Goal: Check status: Check status

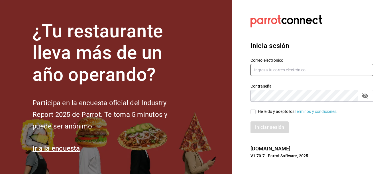
click at [269, 68] on input "text" at bounding box center [312, 70] width 123 height 12
type input "[EMAIL_ADDRESS][DOMAIN_NAME]"
click at [251, 112] on input "He leído y acepto los Términos y condiciones." at bounding box center [253, 111] width 5 height 5
checkbox input "true"
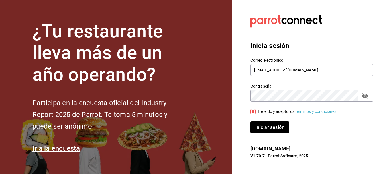
click at [268, 127] on button "Iniciar sesión" at bounding box center [270, 128] width 39 height 12
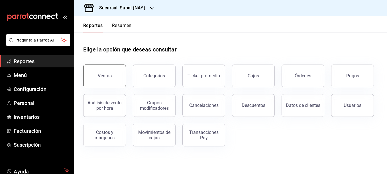
click at [103, 76] on div "Ventas" at bounding box center [105, 75] width 14 height 5
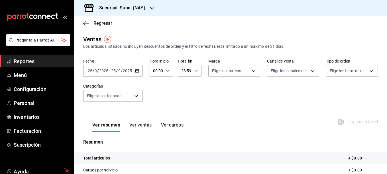
click at [138, 71] on icon "button" at bounding box center [137, 71] width 4 height 4
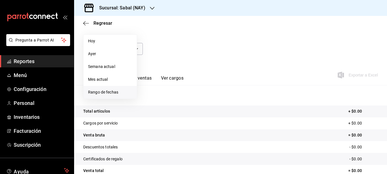
scroll to position [57, 0]
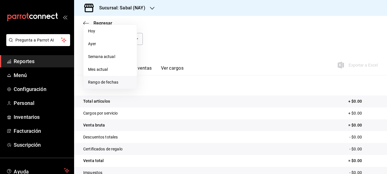
click at [103, 83] on span "Rango de fechas" at bounding box center [110, 83] width 44 height 6
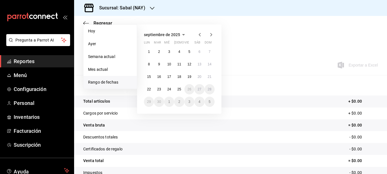
click at [183, 34] on icon "button" at bounding box center [183, 34] width 7 height 7
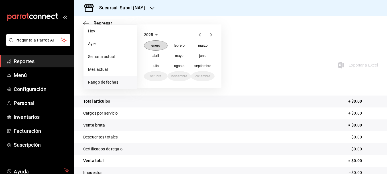
click at [160, 46] on abbr "enero" at bounding box center [155, 46] width 9 height 4
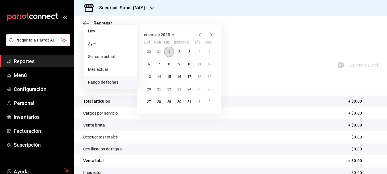
click at [169, 53] on abbr "1" at bounding box center [169, 52] width 2 height 4
click at [172, 34] on icon "button" at bounding box center [173, 34] width 3 height 1
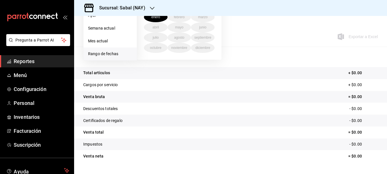
scroll to position [29, 0]
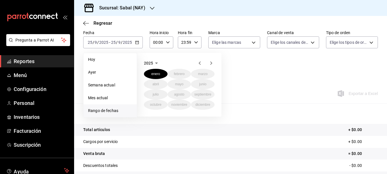
click at [159, 61] on icon "button" at bounding box center [156, 63] width 7 height 7
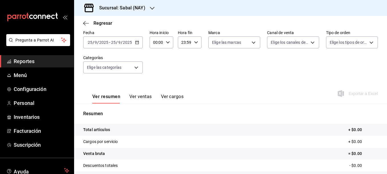
click at [242, 67] on div "Fecha 2025-09-25 25 / 9 / 2025 - 2025-09-25 25 / 9 / 2025 Hora inicio 00:00 Hor…" at bounding box center [230, 55] width 295 height 50
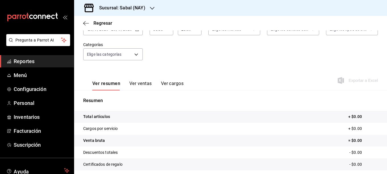
scroll to position [70, 0]
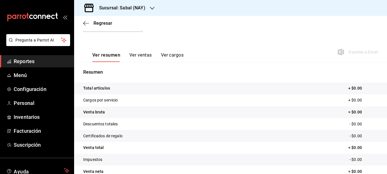
click at [25, 60] on span "Reportes" at bounding box center [42, 62] width 56 height 8
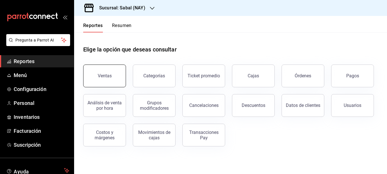
click at [118, 70] on button "Ventas" at bounding box center [104, 76] width 43 height 23
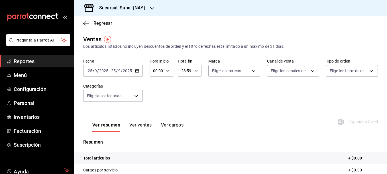
click at [138, 70] on icon "button" at bounding box center [137, 71] width 4 height 4
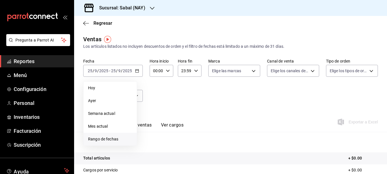
click at [115, 139] on span "Rango de fechas" at bounding box center [110, 140] width 44 height 6
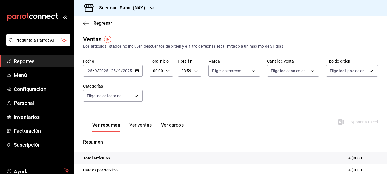
click at [150, 5] on div at bounding box center [152, 8] width 5 height 6
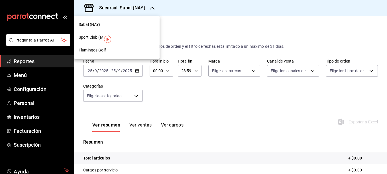
click at [91, 48] on span "Flamingos Golf" at bounding box center [92, 50] width 27 height 6
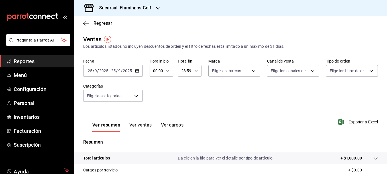
click at [137, 72] on icon "button" at bounding box center [137, 71] width 4 height 4
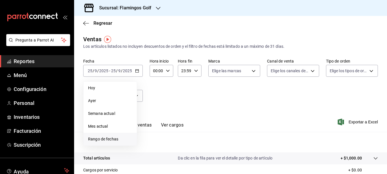
click at [109, 137] on span "Rango de fechas" at bounding box center [110, 140] width 44 height 6
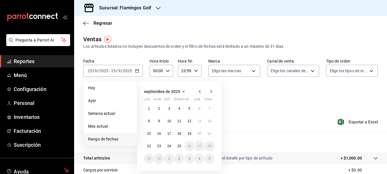
click at [184, 91] on icon "button" at bounding box center [183, 91] width 3 height 1
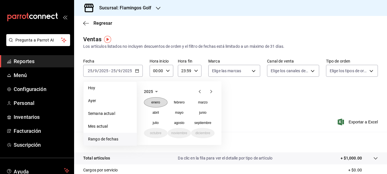
click at [154, 103] on abbr "enero" at bounding box center [155, 103] width 9 height 4
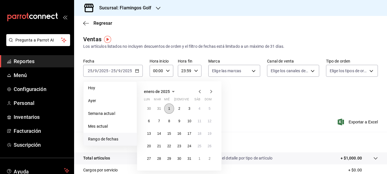
click at [172, 111] on button "1" at bounding box center [169, 109] width 10 height 10
click at [248, 92] on div "Fecha 2025-09-25 25 / 9 / 2025 - 2025-09-25 25 / 9 / 2025 Hoy Ayer Semana actua…" at bounding box center [230, 84] width 295 height 50
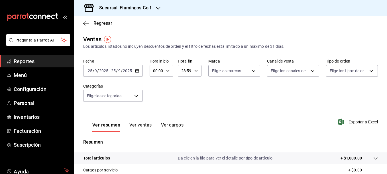
click at [138, 71] on icon "button" at bounding box center [137, 71] width 4 height 4
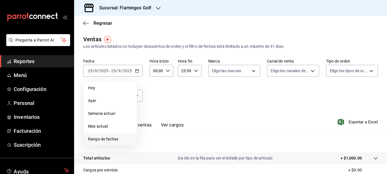
click at [114, 137] on span "Rango de fechas" at bounding box center [110, 140] width 44 height 6
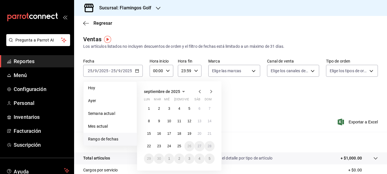
click at [183, 92] on icon "button" at bounding box center [183, 91] width 3 height 1
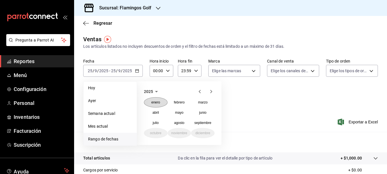
click at [152, 101] on abbr "enero" at bounding box center [155, 103] width 9 height 4
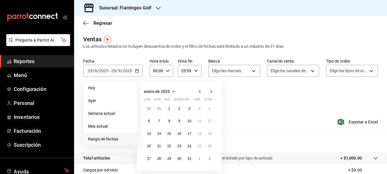
scroll to position [29, 0]
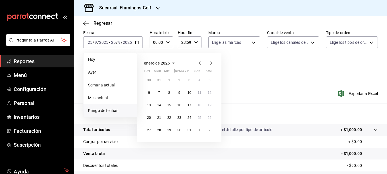
click at [212, 64] on icon "button" at bounding box center [211, 63] width 7 height 7
click at [200, 83] on button "1" at bounding box center [199, 80] width 10 height 10
click at [190, 133] on button "28" at bounding box center [189, 130] width 10 height 10
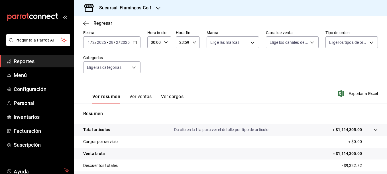
click at [135, 42] on icon "button" at bounding box center [135, 42] width 4 height 4
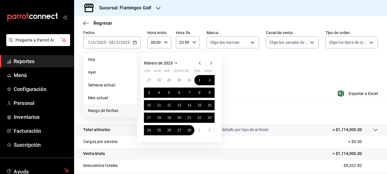
click at [260, 70] on div "Fecha 2025-02-01 1 / 2 / 2025 - 2025-02-28 28 / 2 / 2025 Hoy Ayer Semana actual…" at bounding box center [230, 55] width 295 height 50
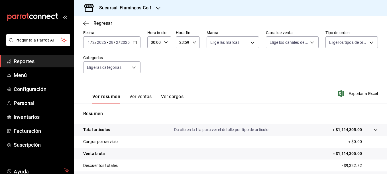
click at [134, 42] on icon "button" at bounding box center [135, 42] width 4 height 4
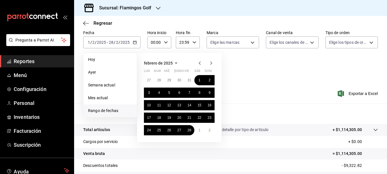
click at [251, 71] on div "Fecha 2025-02-01 1 / 2 / 2025 - 2025-02-28 28 / 2 / 2025 Hoy Ayer Semana actual…" at bounding box center [230, 55] width 295 height 50
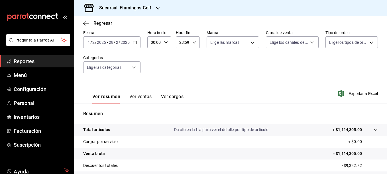
click at [135, 44] on \(Stroke\) "button" at bounding box center [134, 42] width 3 height 3
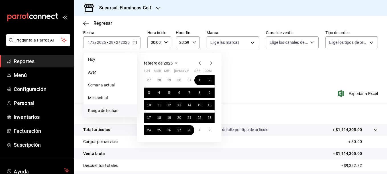
click at [258, 77] on div "Fecha 2025-02-01 1 / 2 / 2025 - 2025-02-28 28 / 2 / 2025 Hoy Ayer Semana actual…" at bounding box center [230, 55] width 295 height 50
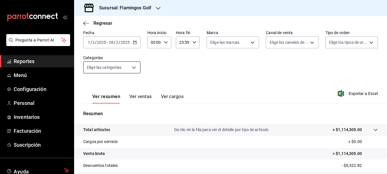
click at [135, 67] on body "Pregunta a Parrot AI Reportes Menú Configuración Personal Inventarios Facturaci…" at bounding box center [193, 87] width 387 height 174
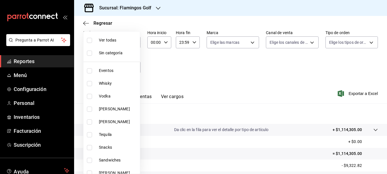
click at [192, 64] on div at bounding box center [193, 87] width 387 height 174
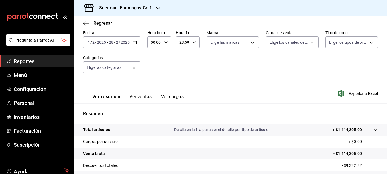
click at [135, 41] on icon "button" at bounding box center [135, 42] width 4 height 4
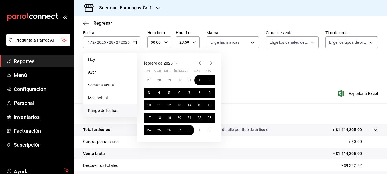
click at [264, 71] on div "Fecha 2025-02-01 1 / 2 / 2025 - 2025-02-28 28 / 2 / 2025 Hoy Ayer Semana actual…" at bounding box center [230, 55] width 295 height 50
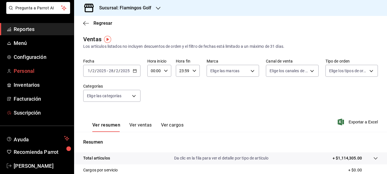
scroll to position [41, 0]
